Goal: Find specific page/section: Find specific page/section

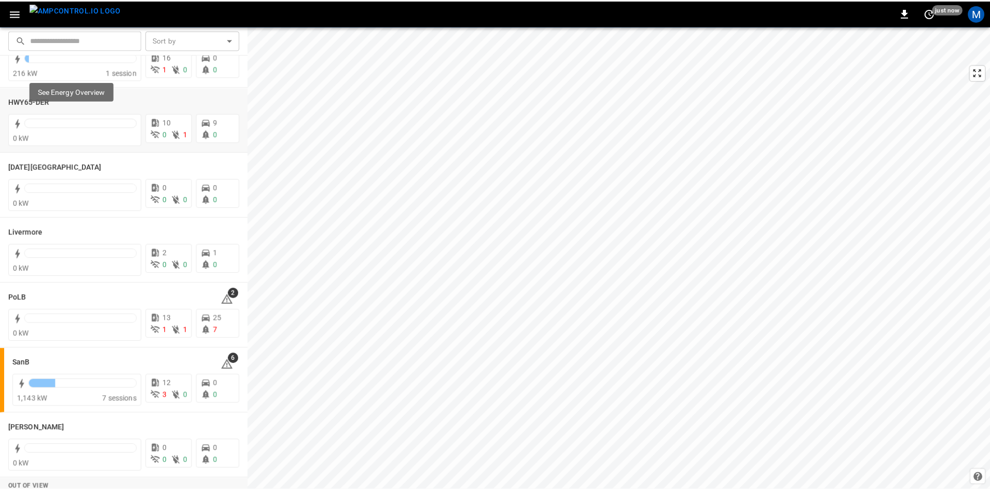
scroll to position [134, 0]
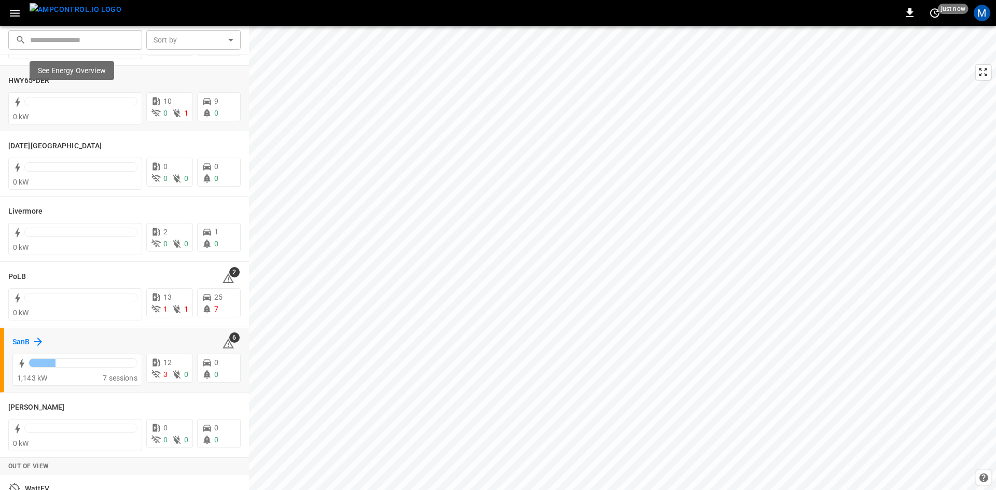
click at [23, 341] on h6 "SanB" at bounding box center [20, 342] width 17 height 11
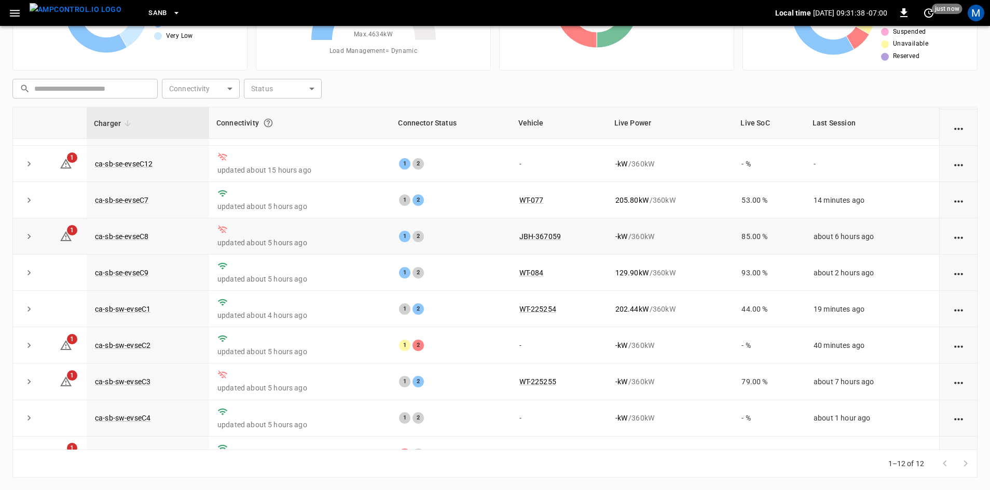
scroll to position [131, 0]
